Goal: Check status: Check status

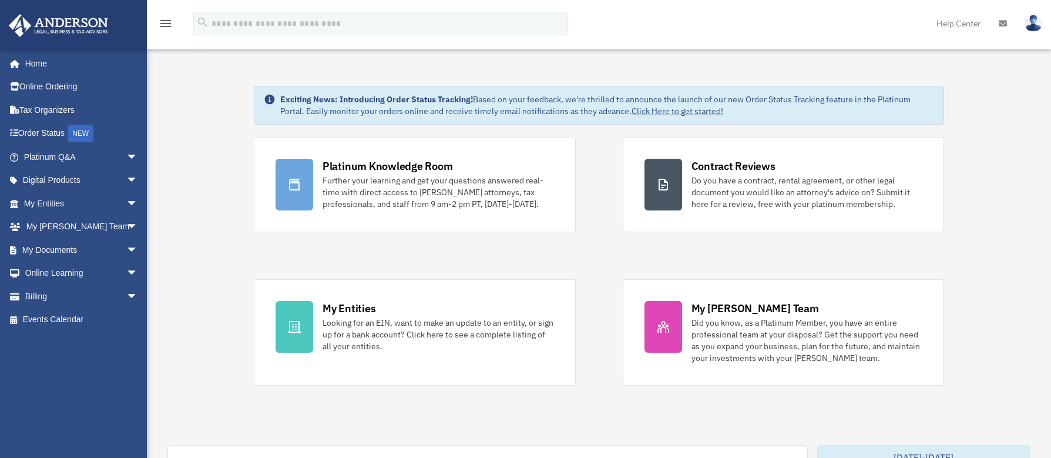
scroll to position [596, 0]
click at [42, 291] on link "Billing arrow_drop_down" at bounding box center [81, 295] width 147 height 23
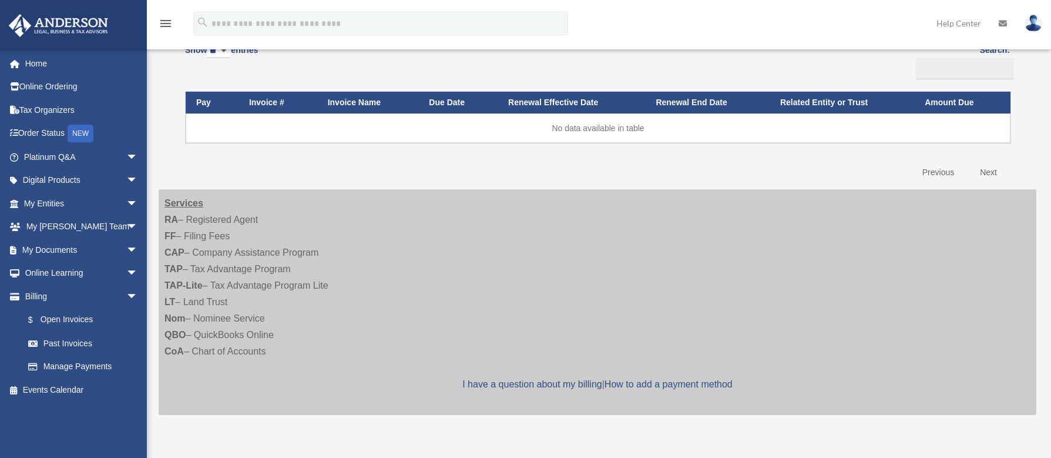
scroll to position [176, 0]
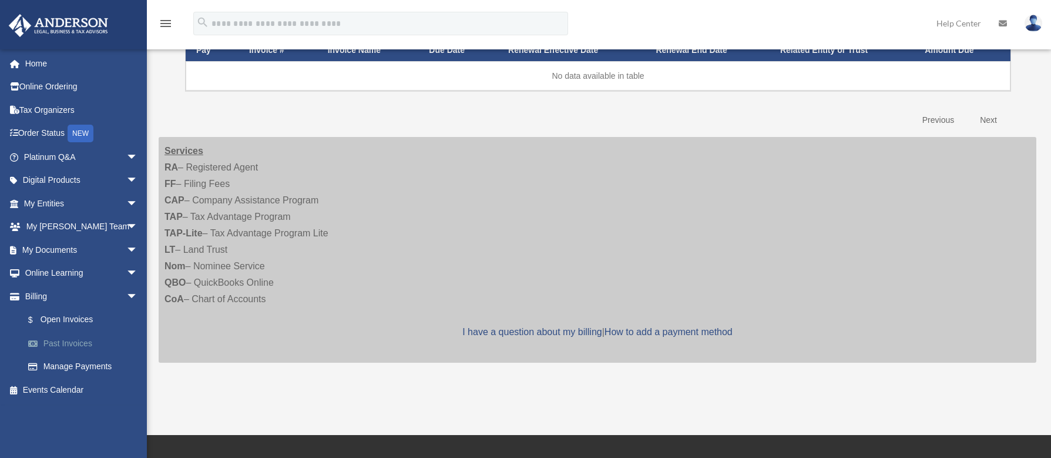
click at [73, 342] on link "Past Invoices" at bounding box center [85, 342] width 139 height 23
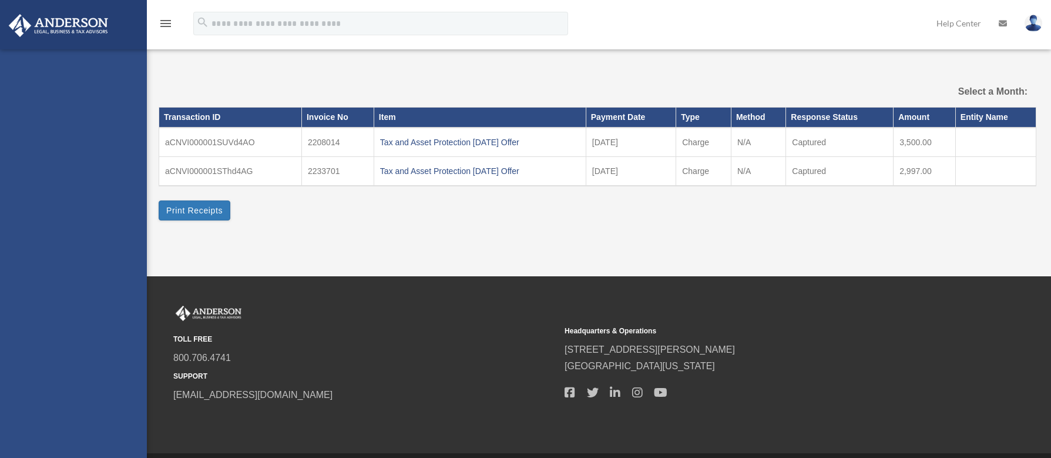
select select
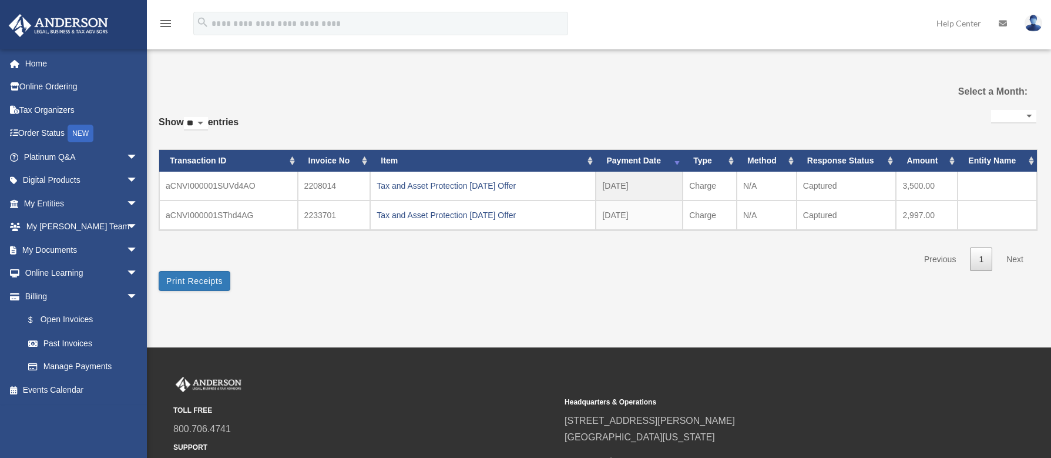
scroll to position [596, 0]
click at [1019, 259] on link "Next" at bounding box center [1015, 259] width 35 height 24
click at [79, 320] on link "$ Open Invoices" at bounding box center [85, 320] width 139 height 24
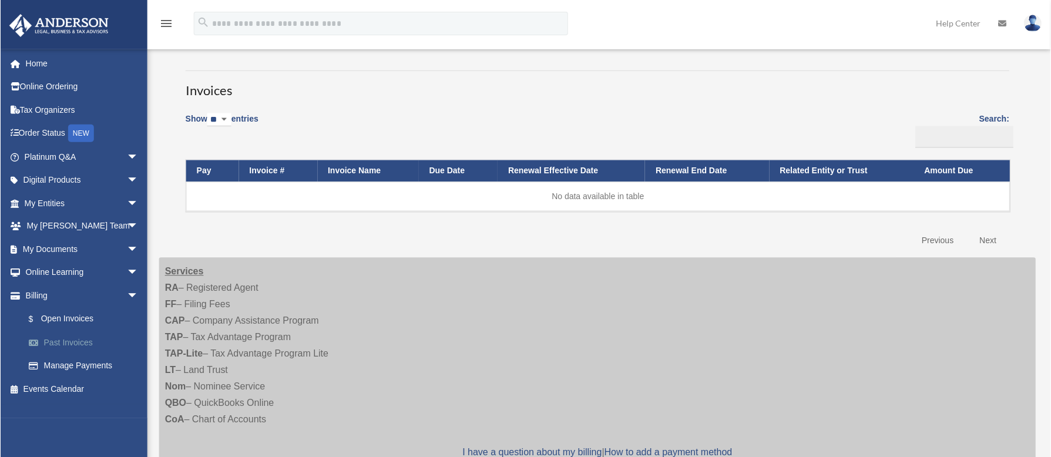
scroll to position [176, 0]
